Goal: Information Seeking & Learning: Learn about a topic

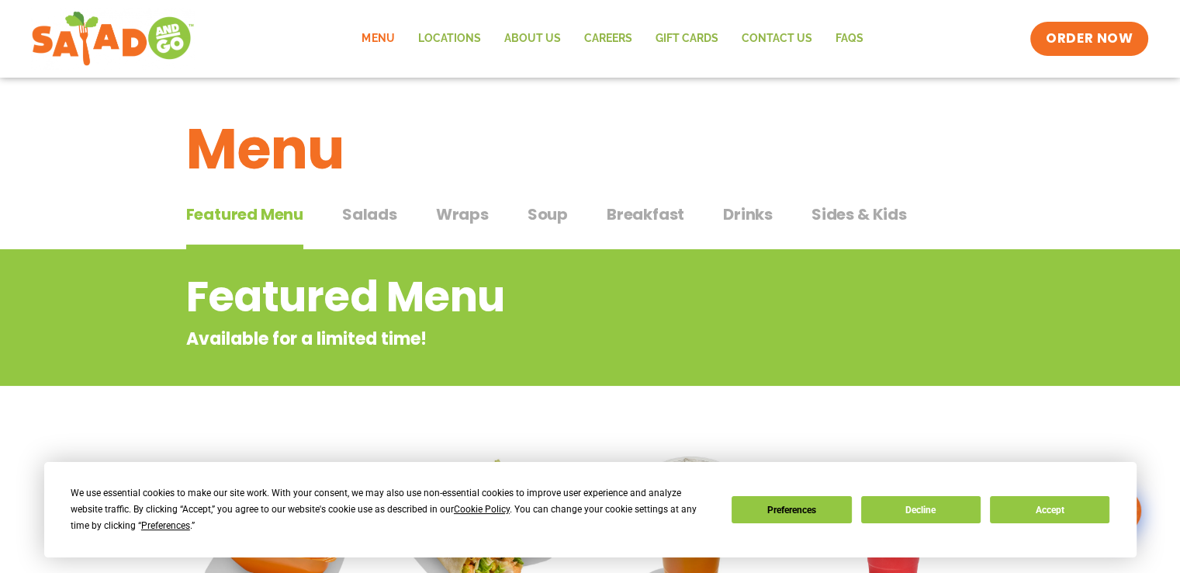
click at [616, 212] on span "Breakfast" at bounding box center [646, 213] width 78 height 23
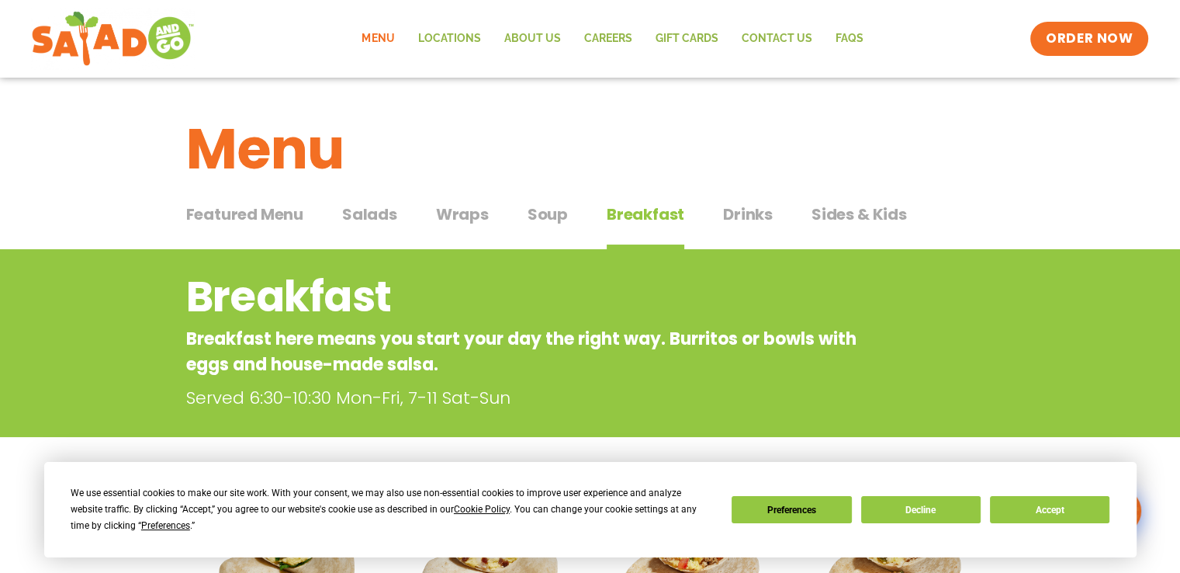
click at [616, 212] on span "Breakfast" at bounding box center [646, 213] width 78 height 23
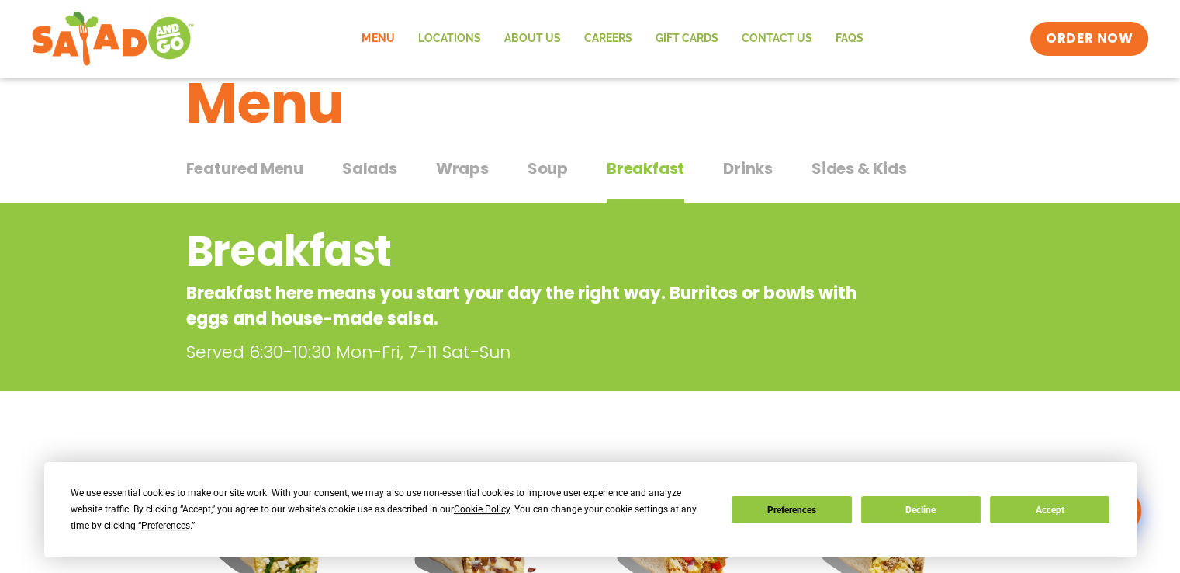
scroll to position [4, 0]
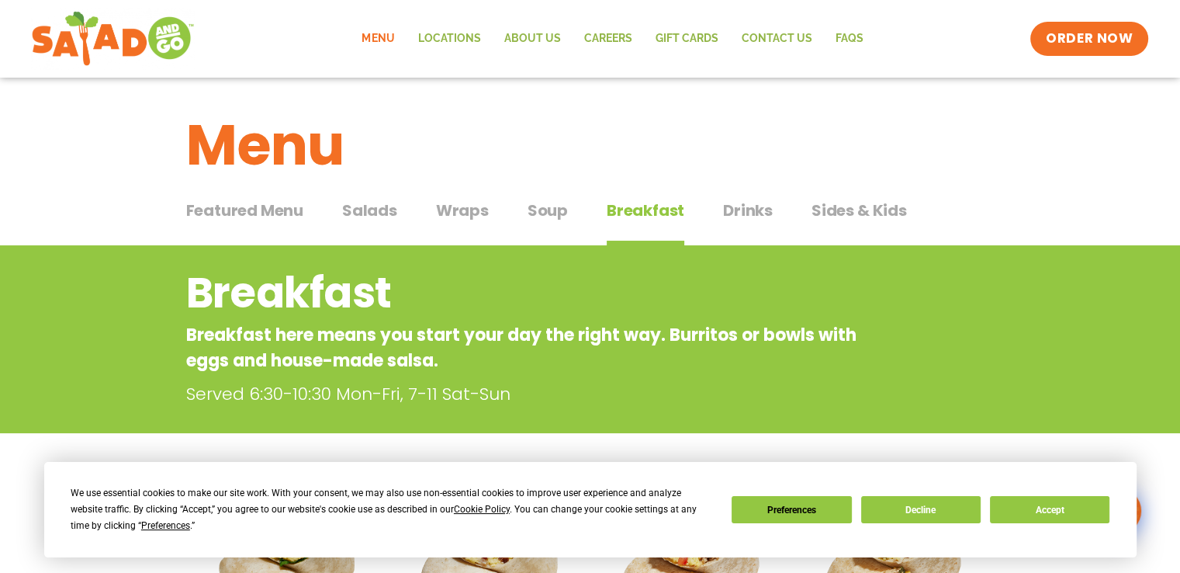
click at [257, 212] on span "Featured Menu" at bounding box center [244, 210] width 117 height 23
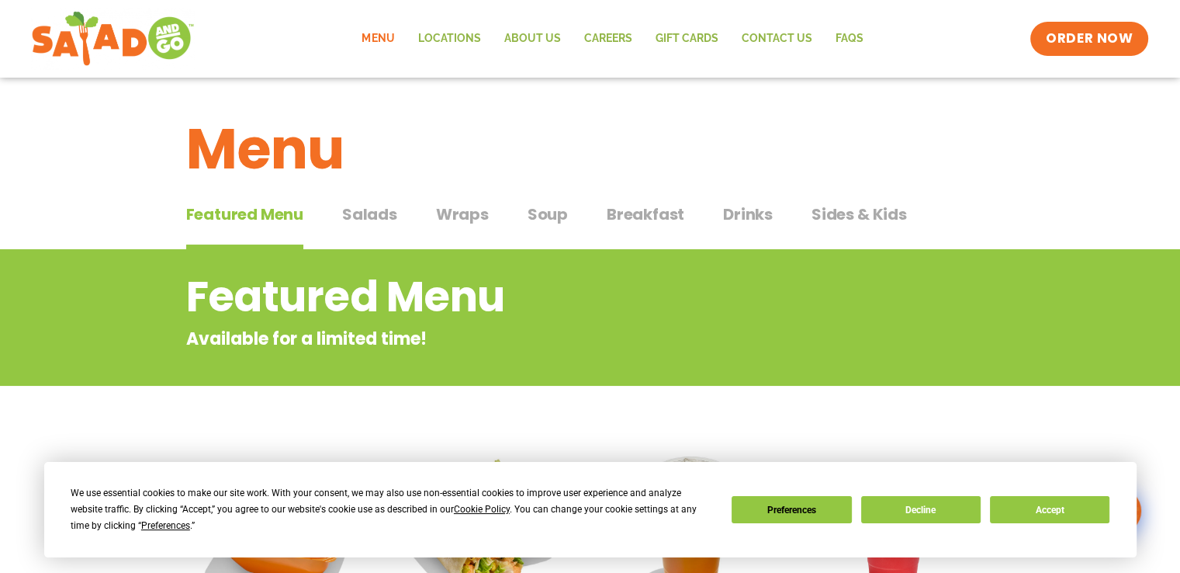
click at [394, 213] on span "Salads" at bounding box center [369, 213] width 55 height 23
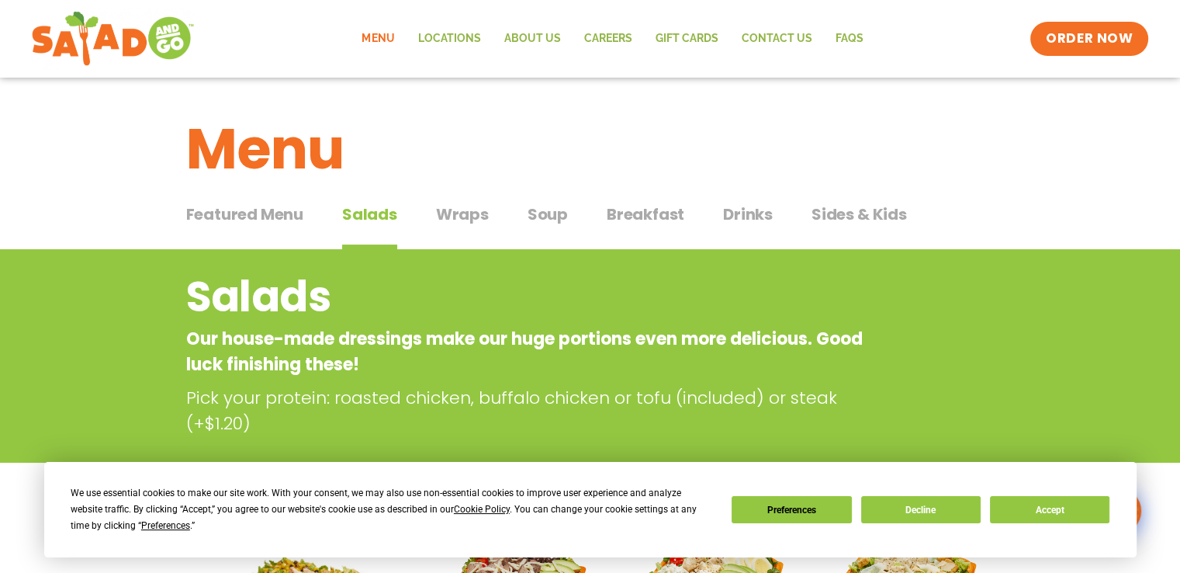
click at [745, 210] on span "Drinks" at bounding box center [748, 213] width 50 height 23
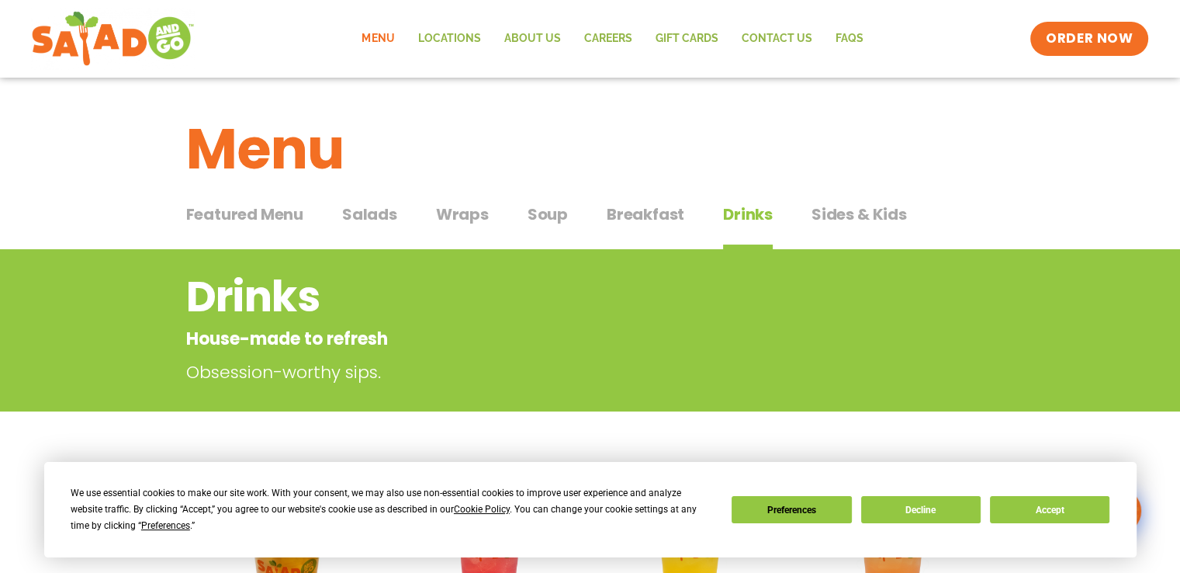
click at [745, 210] on span "Drinks" at bounding box center [748, 213] width 50 height 23
click at [846, 216] on span "Sides & Kids" at bounding box center [859, 213] width 95 height 23
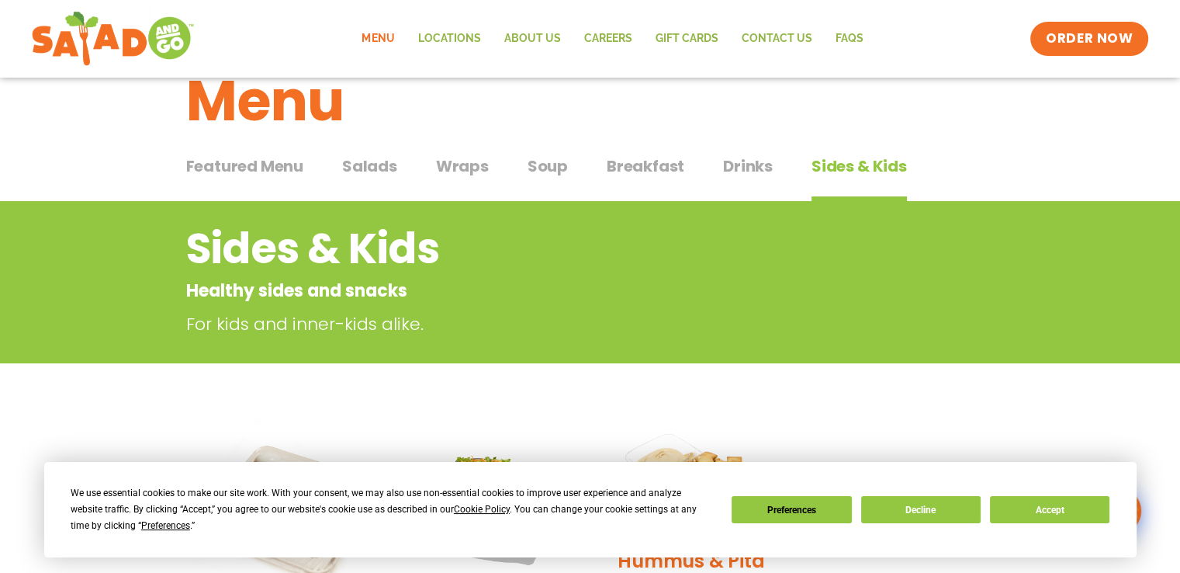
scroll to position [31, 0]
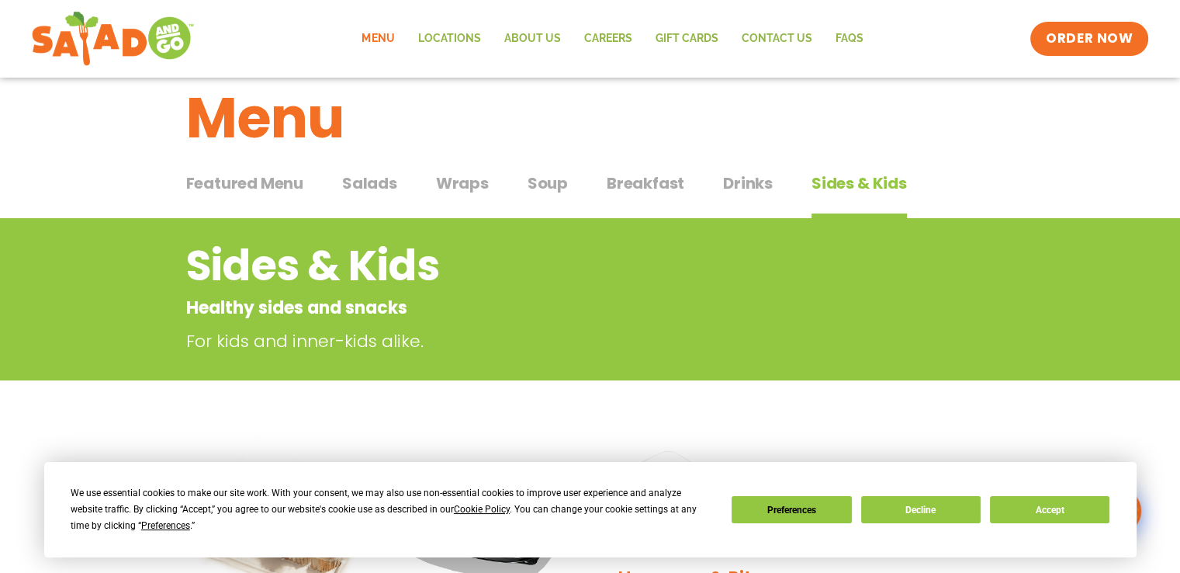
click at [541, 178] on span "Soup" at bounding box center [548, 182] width 40 height 23
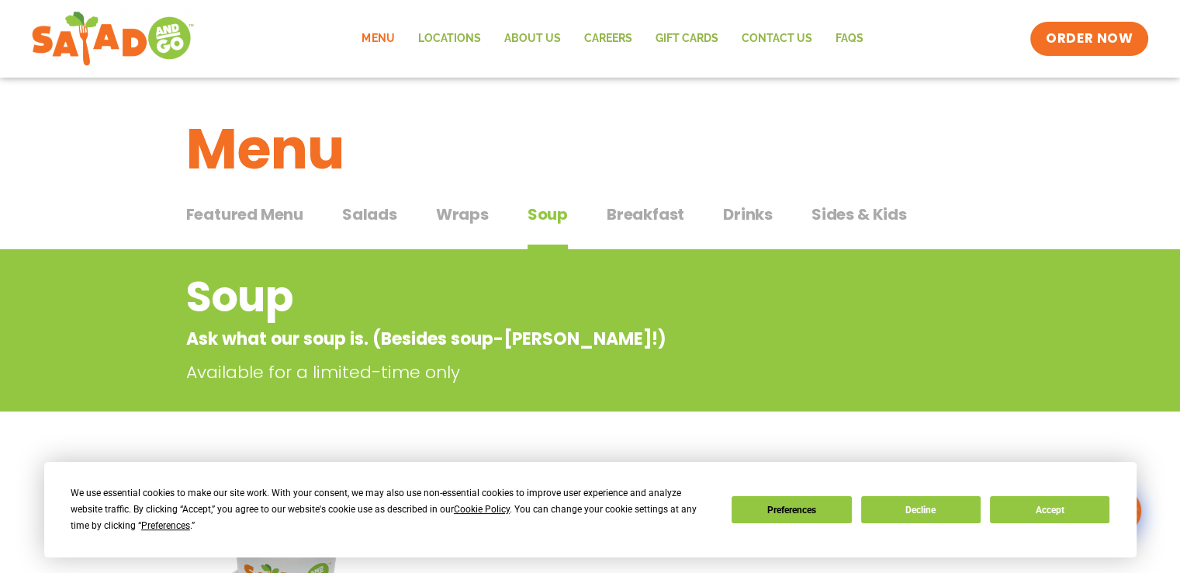
click at [455, 213] on span "Wraps" at bounding box center [462, 213] width 53 height 23
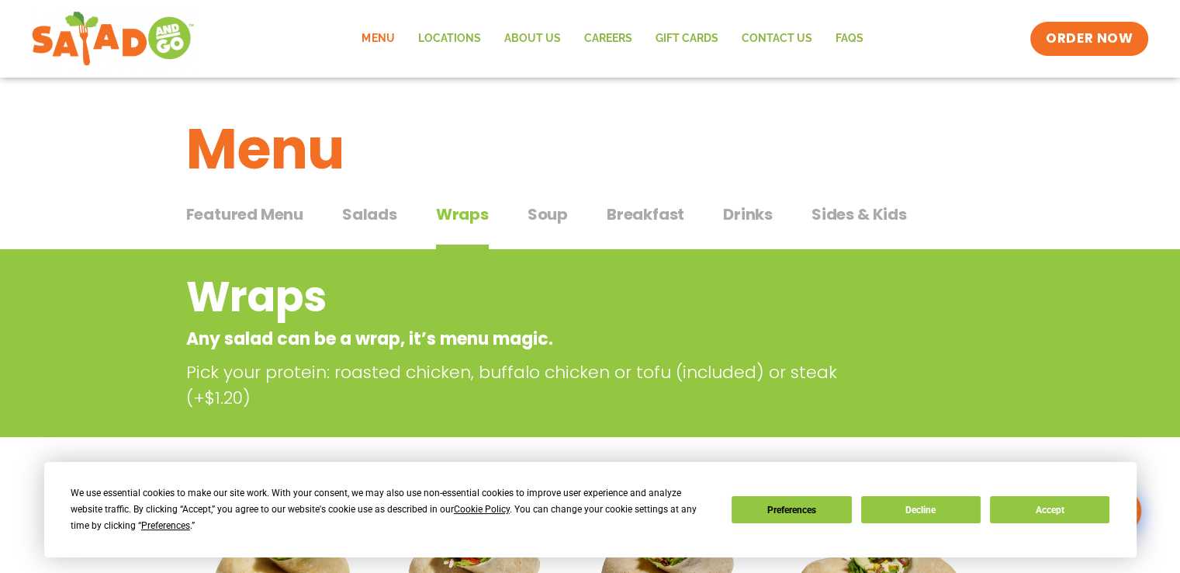
click at [358, 207] on span "Salads" at bounding box center [369, 213] width 55 height 23
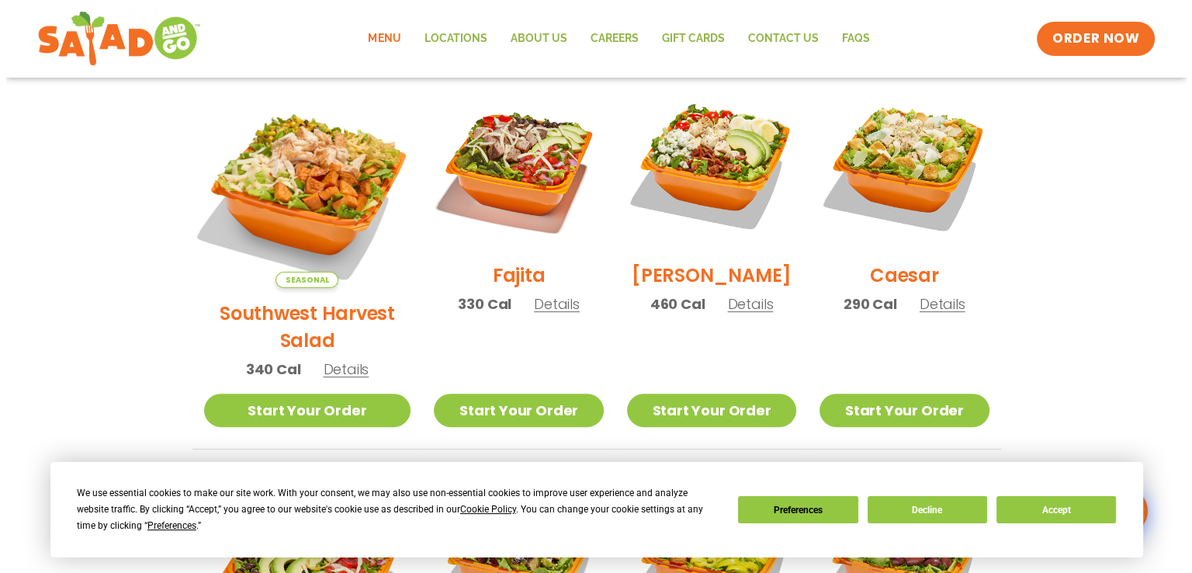
scroll to position [434, 0]
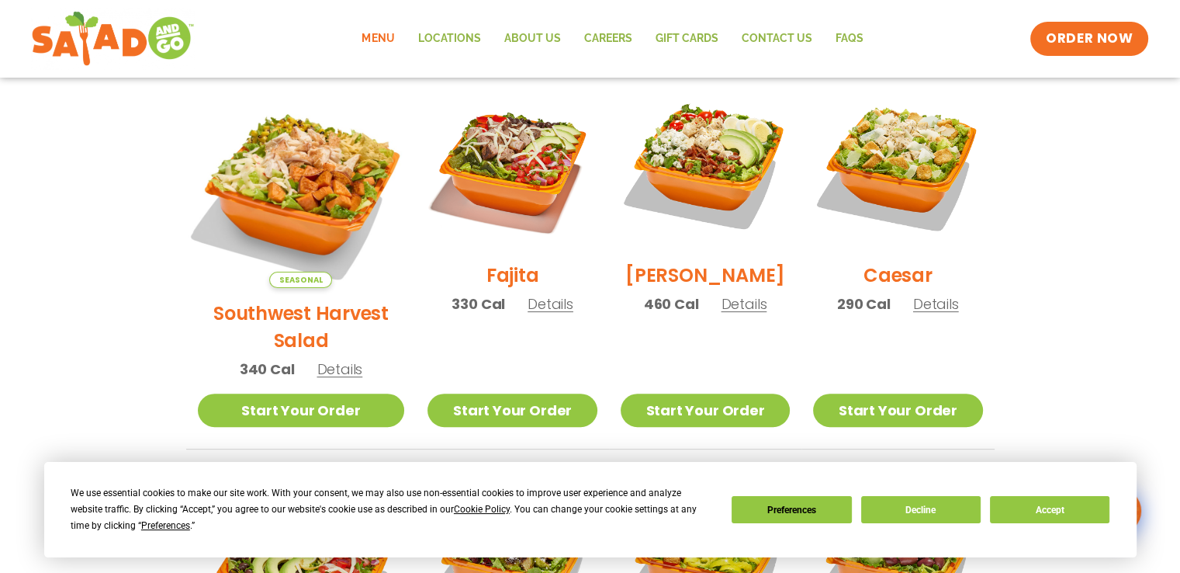
click at [304, 193] on img at bounding box center [300, 184] width 243 height 243
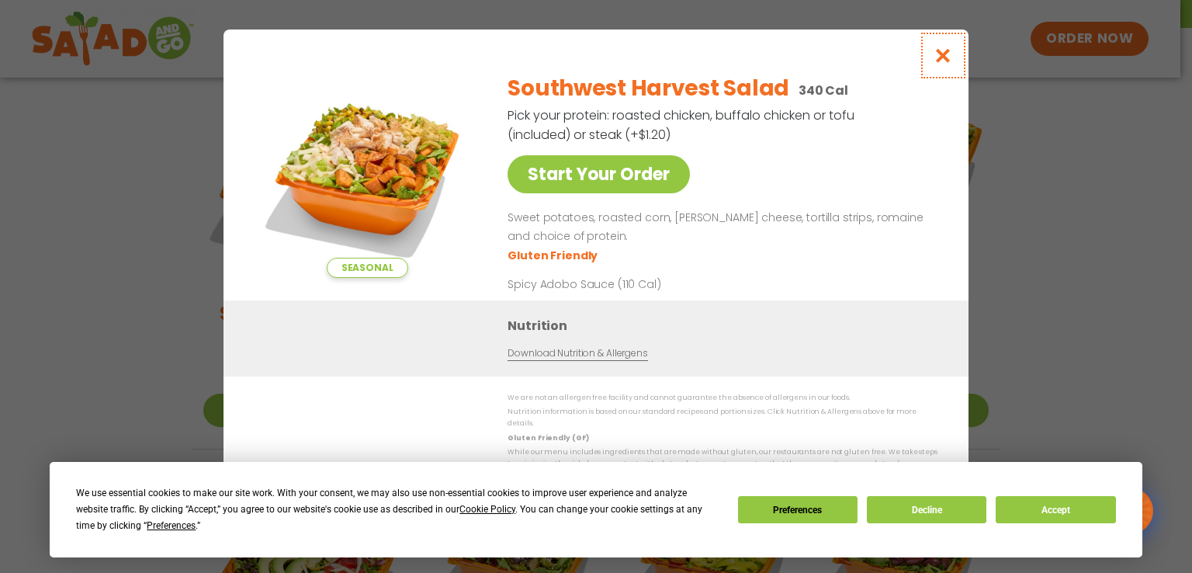
click at [944, 59] on icon "Close modal" at bounding box center [942, 55] width 19 height 16
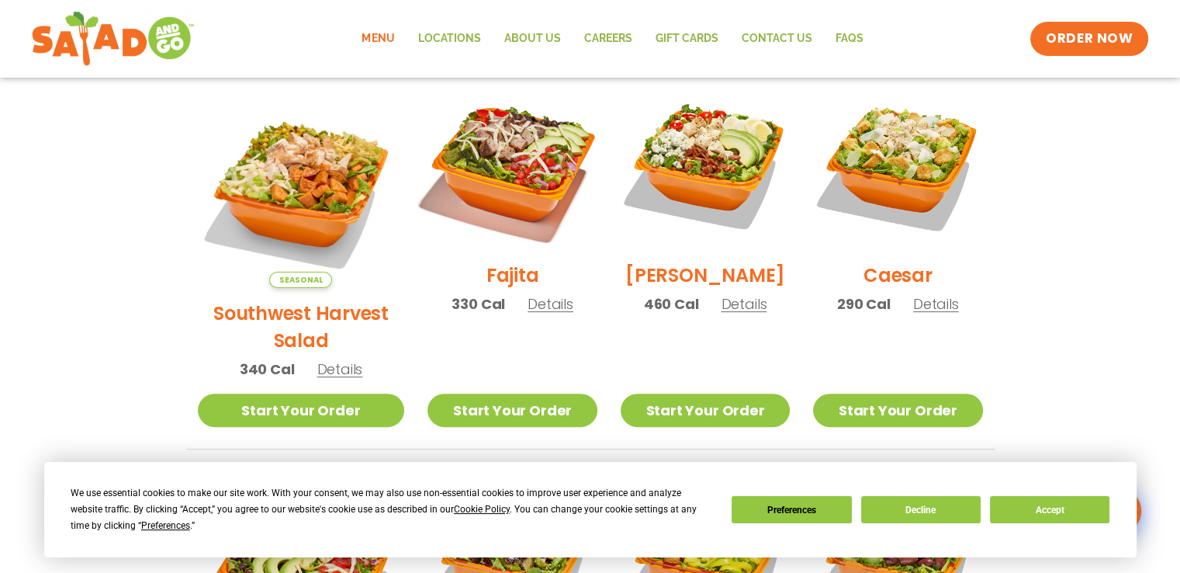
click at [493, 165] on img at bounding box center [512, 165] width 199 height 199
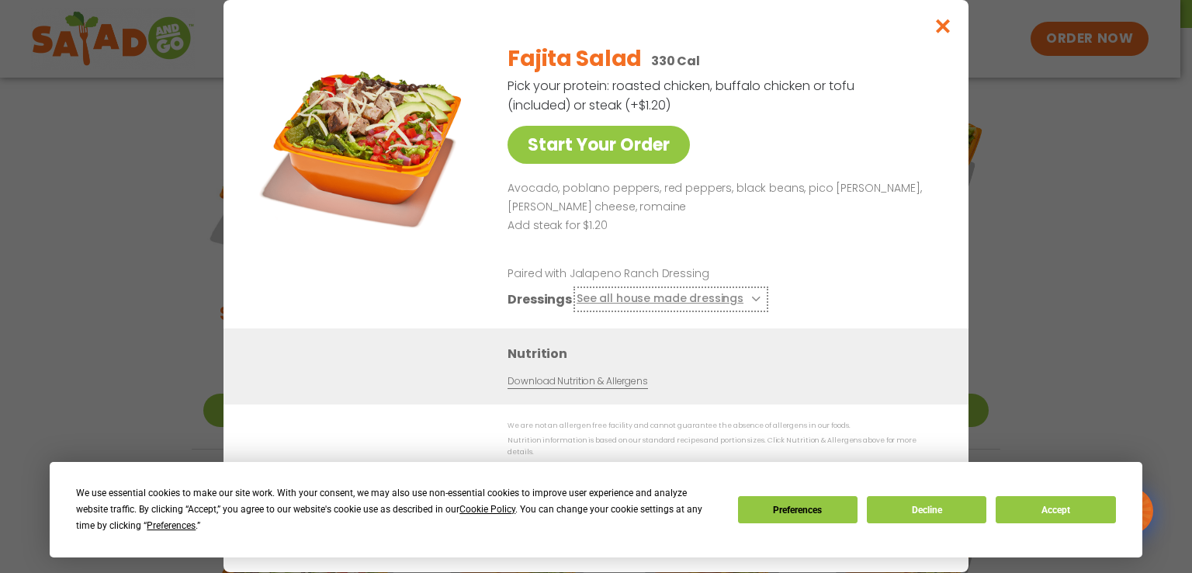
click at [751, 302] on icon at bounding box center [754, 299] width 6 height 6
